Goal: Complete application form: Complete application form

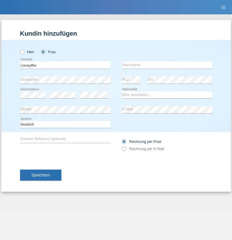
type input "Lisneyffer"
click at [167, 65] on input "text" at bounding box center [167, 64] width 90 height 7
type input "[PERSON_NAME]"
select select "VE"
select select "C"
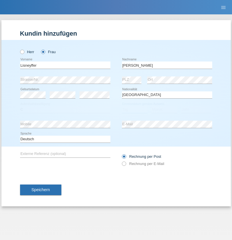
select select "07"
select select "03"
select select "2021"
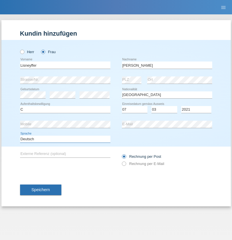
select select "en"
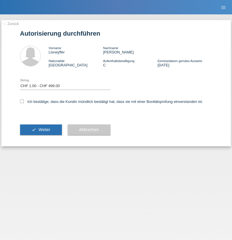
select select "1"
checkbox input "true"
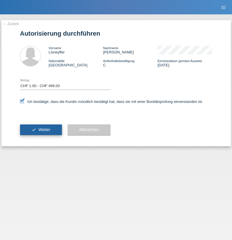
click at [41, 129] on span "Weiter" at bounding box center [44, 129] width 12 height 5
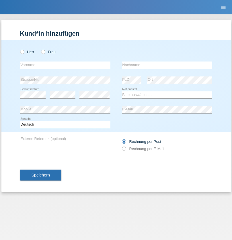
radio input "true"
click at [65, 65] on input "text" at bounding box center [65, 64] width 90 height 7
type input "[PERSON_NAME]"
click at [167, 65] on input "text" at bounding box center [167, 64] width 90 height 7
type input "Trueber"
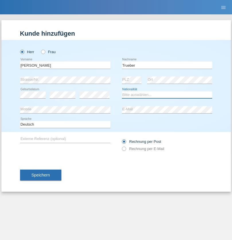
select select "AT"
select select "C"
select select "09"
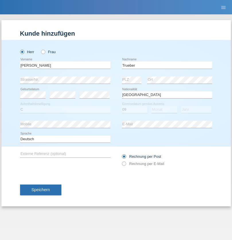
select select "11"
select select "1993"
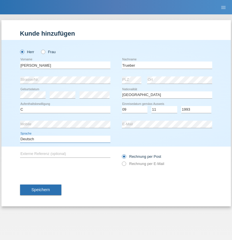
select select "en"
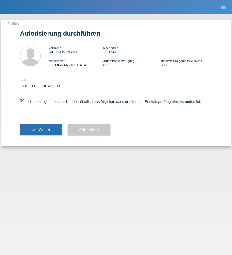
select select "1"
click at [41, 129] on span "Weiter" at bounding box center [44, 129] width 12 height 5
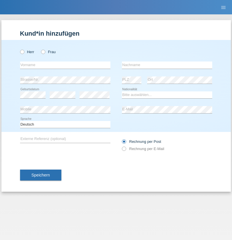
radio input "true"
click at [65, 65] on input "text" at bounding box center [65, 64] width 90 height 7
type input "Farie"
click at [167, 65] on input "text" at bounding box center [167, 64] width 90 height 7
type input "[PERSON_NAME]"
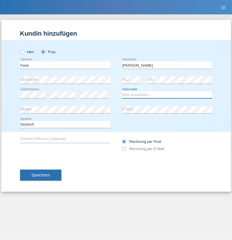
select select "MK"
select select "C"
select select "23"
select select "11"
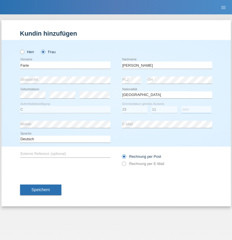
select select "1989"
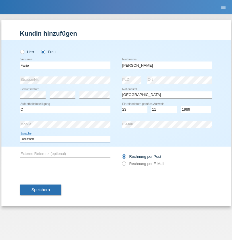
select select "en"
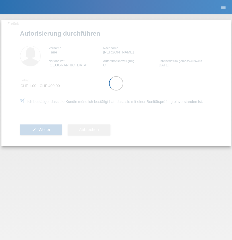
select select "1"
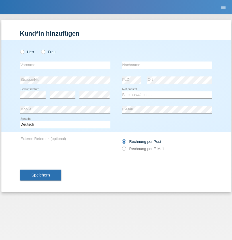
radio input "true"
click at [65, 65] on input "text" at bounding box center [65, 64] width 90 height 7
type input "[PERSON_NAME]"
click at [167, 65] on input "text" at bounding box center [167, 64] width 90 height 7
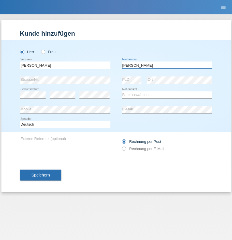
type input "[PERSON_NAME] [PERSON_NAME]"
select select "PT"
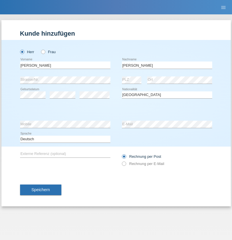
select select "C"
select select "22"
select select "02"
select select "2006"
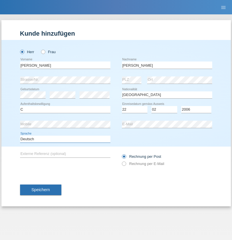
select select "en"
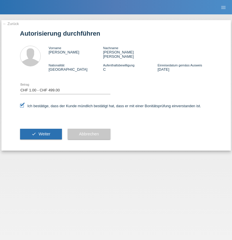
select select "1"
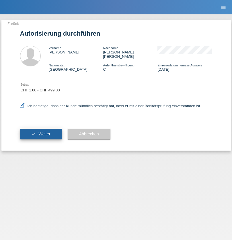
click at [41, 131] on span "Weiter" at bounding box center [44, 133] width 12 height 5
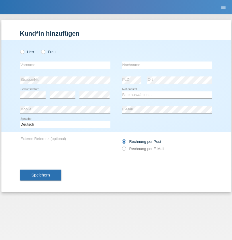
radio input "true"
click at [65, 65] on input "text" at bounding box center [65, 64] width 90 height 7
type input "firat"
click at [167, 65] on input "text" at bounding box center [167, 64] width 90 height 7
type input "kara"
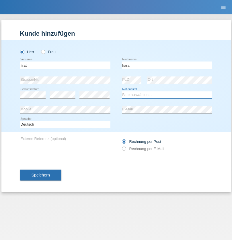
select select "CH"
